Goal: Transaction & Acquisition: Purchase product/service

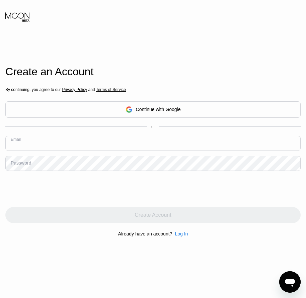
paste input "[EMAIL_ADDRESS][DOMAIN_NAME]"
type input "[EMAIL_ADDRESS][DOMAIN_NAME]"
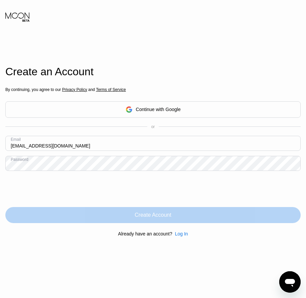
click at [151, 222] on div "Create Account" at bounding box center [152, 215] width 295 height 16
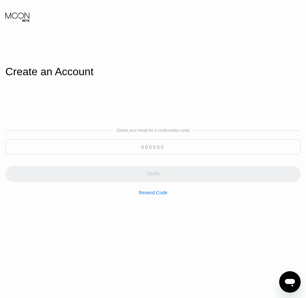
paste input "163852"
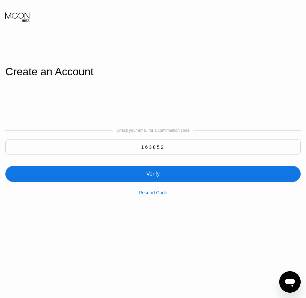
type input "163852"
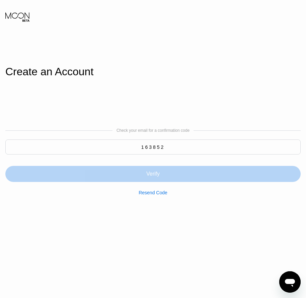
click at [163, 181] on div "Verify" at bounding box center [152, 174] width 295 height 16
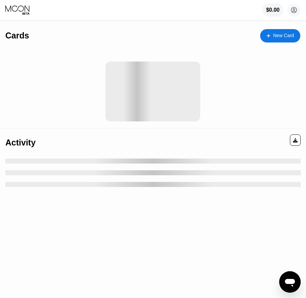
click at [283, 39] on div "New Card" at bounding box center [280, 35] width 40 height 13
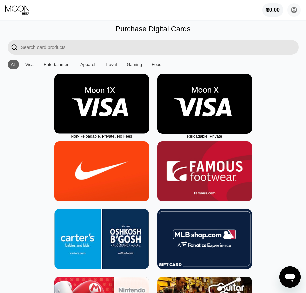
click at [205, 132] on img at bounding box center [204, 104] width 95 height 60
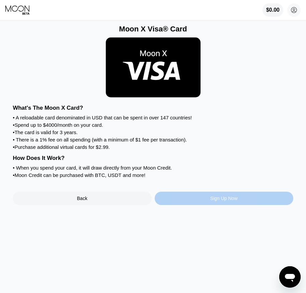
click at [214, 201] on div "Sign Up Now" at bounding box center [223, 198] width 27 height 5
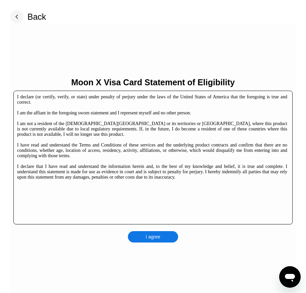
click at [169, 234] on div "I agree" at bounding box center [153, 236] width 50 height 11
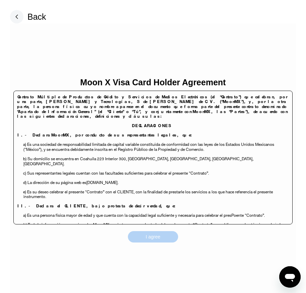
click at [160, 239] on div "I agree" at bounding box center [153, 236] width 50 height 11
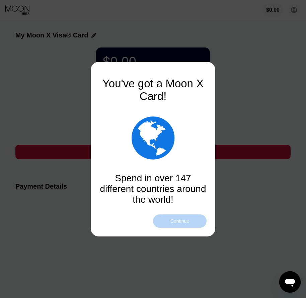
click at [173, 222] on div "Continue" at bounding box center [179, 221] width 19 height 5
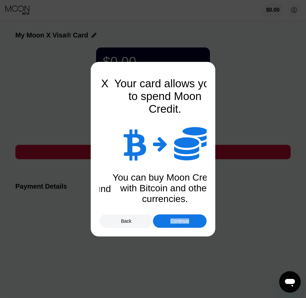
click at [173, 222] on div "Continue" at bounding box center [179, 221] width 19 height 5
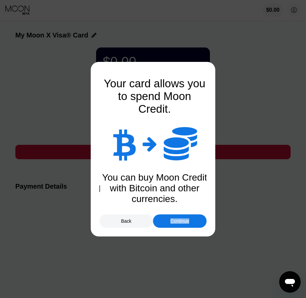
click at [173, 222] on div "Continue" at bounding box center [179, 221] width 19 height 5
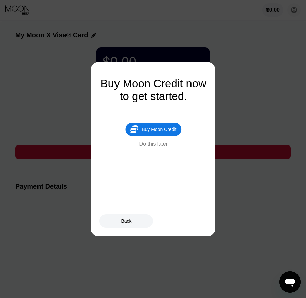
click at [166, 132] on div "Buy Moon Credit" at bounding box center [159, 129] width 35 height 5
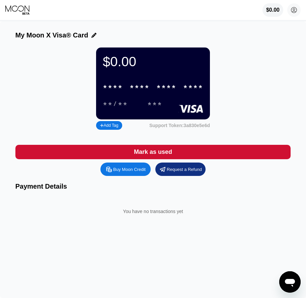
type input "0"
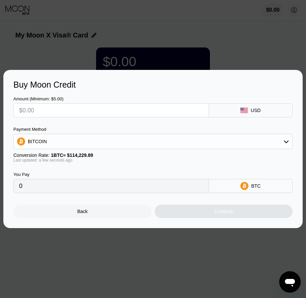
click at [105, 215] on div "Back" at bounding box center [82, 211] width 138 height 13
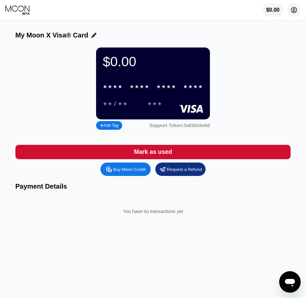
click at [294, 12] on circle at bounding box center [293, 9] width 13 height 13
